Goal: Task Accomplishment & Management: Complete application form

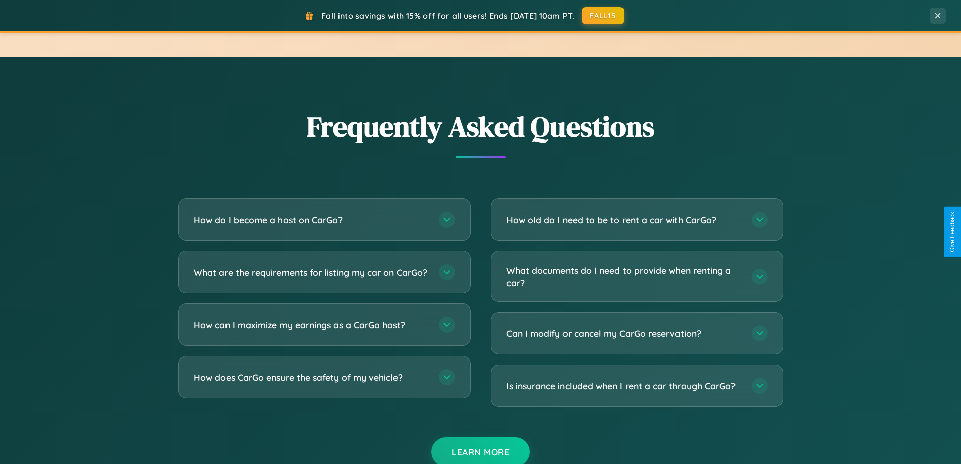
scroll to position [1941, 0]
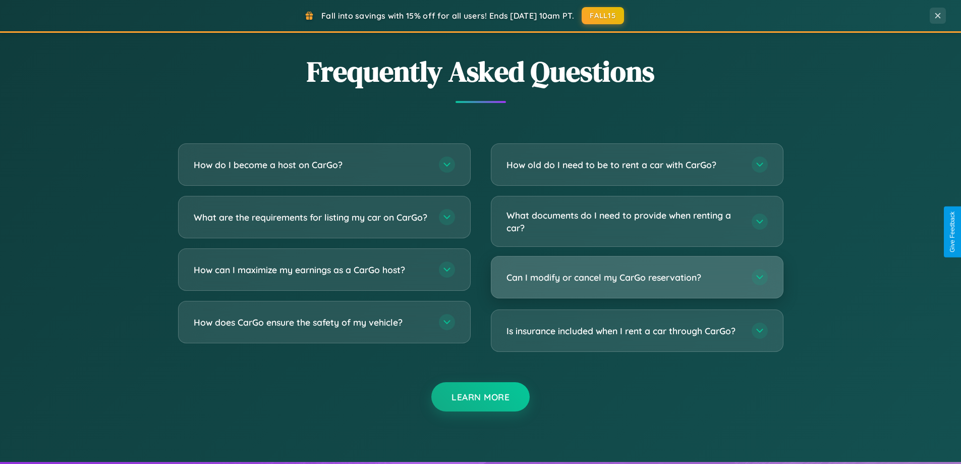
click at [637, 277] on h3 "Can I modify or cancel my CarGo reservation?" at bounding box center [624, 277] width 235 height 13
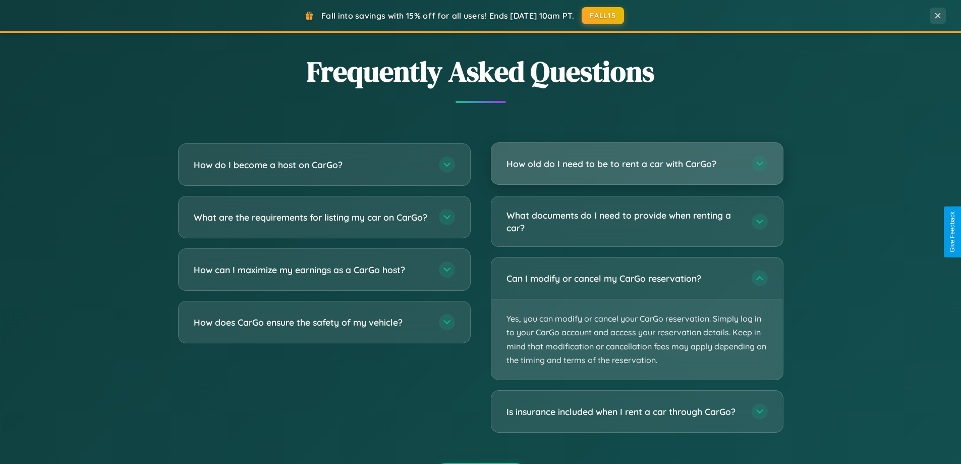
click at [637, 164] on h3 "How old do I need to be to rent a car with CarGo?" at bounding box center [624, 163] width 235 height 13
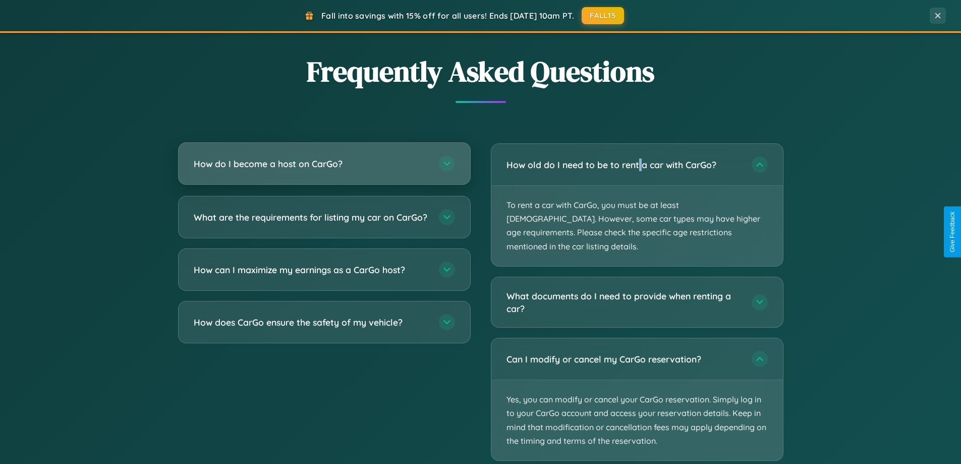
click at [324, 164] on h3 "How do I become a host on CarGo?" at bounding box center [311, 163] width 235 height 13
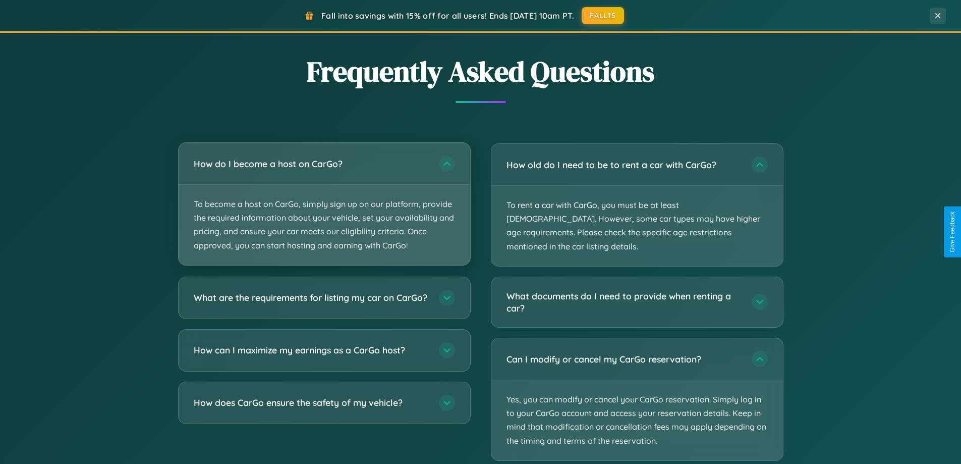
click at [324, 203] on p "To become a host on CarGo, simply sign up on our platform, provide the required…" at bounding box center [325, 225] width 292 height 80
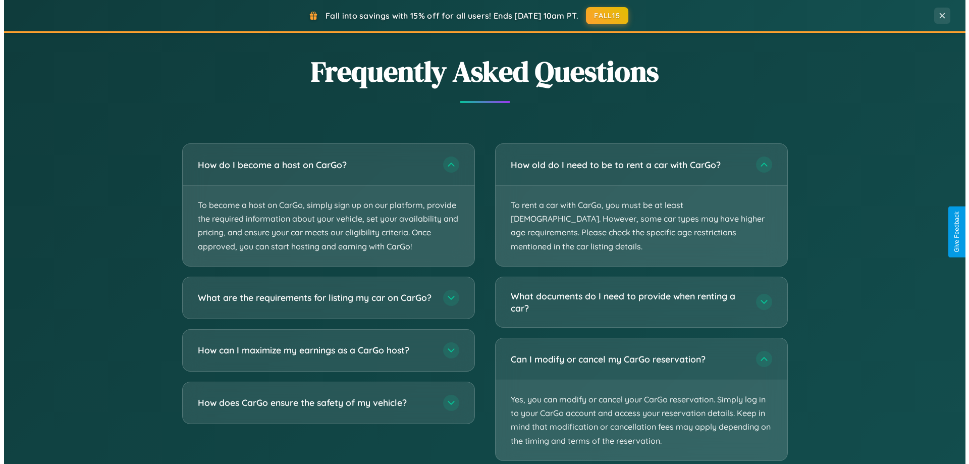
scroll to position [0, 0]
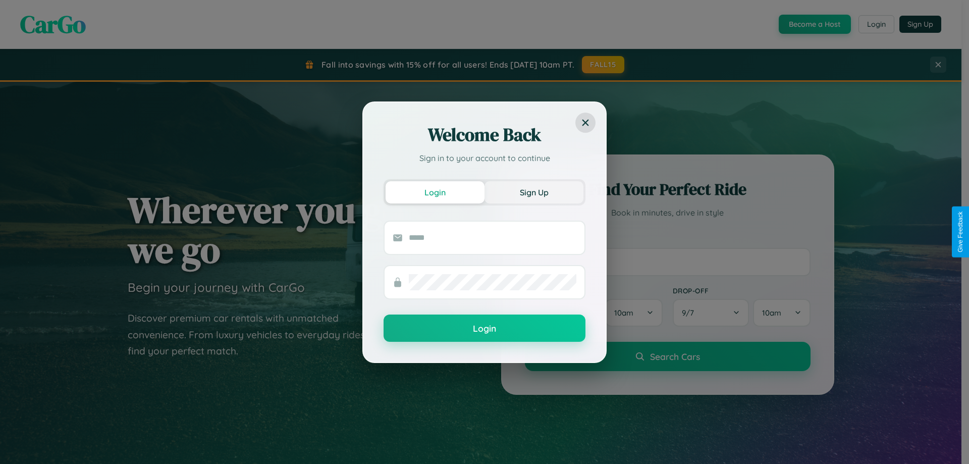
click at [534, 192] on button "Sign Up" at bounding box center [533, 192] width 99 height 22
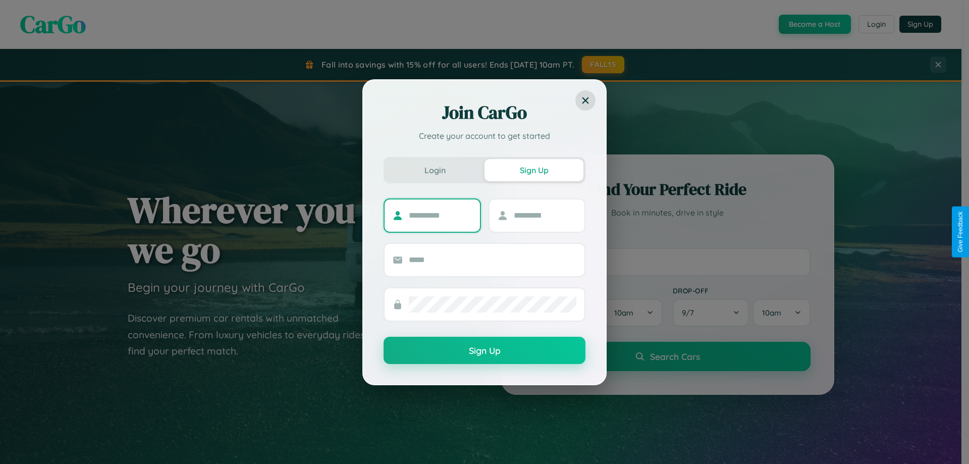
click at [440, 215] on input "text" at bounding box center [440, 215] width 63 height 16
type input "******"
click at [544, 215] on input "text" at bounding box center [545, 215] width 63 height 16
type input "******"
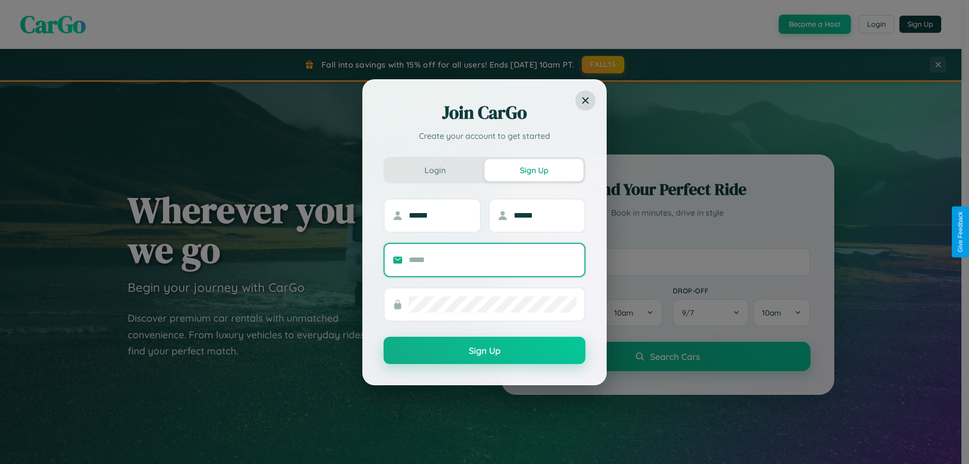
click at [492, 259] on input "text" at bounding box center [493, 260] width 168 height 16
type input "**********"
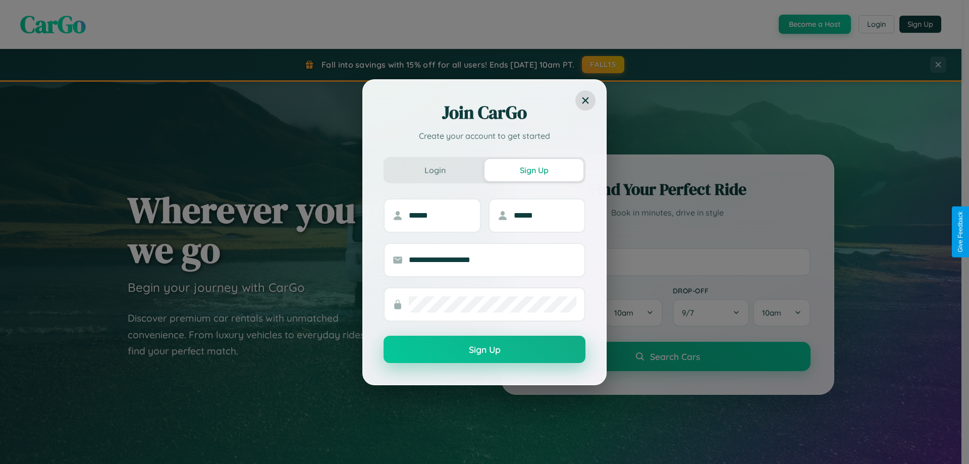
click at [484, 350] on button "Sign Up" at bounding box center [484, 349] width 202 height 27
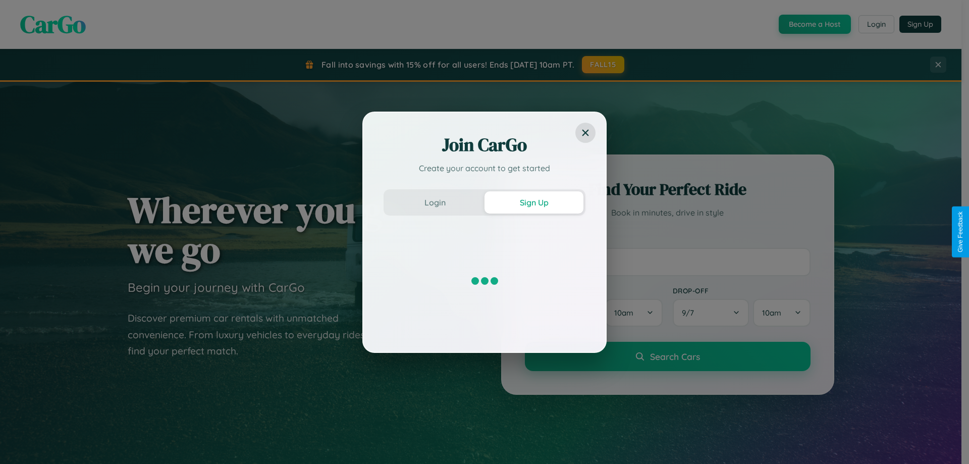
click at [813, 24] on div "Join CarGo Create your account to get started Login Sign Up" at bounding box center [484, 232] width 969 height 464
click at [534, 202] on button "Sign Up" at bounding box center [533, 202] width 99 height 22
